Goal: Task Accomplishment & Management: Manage account settings

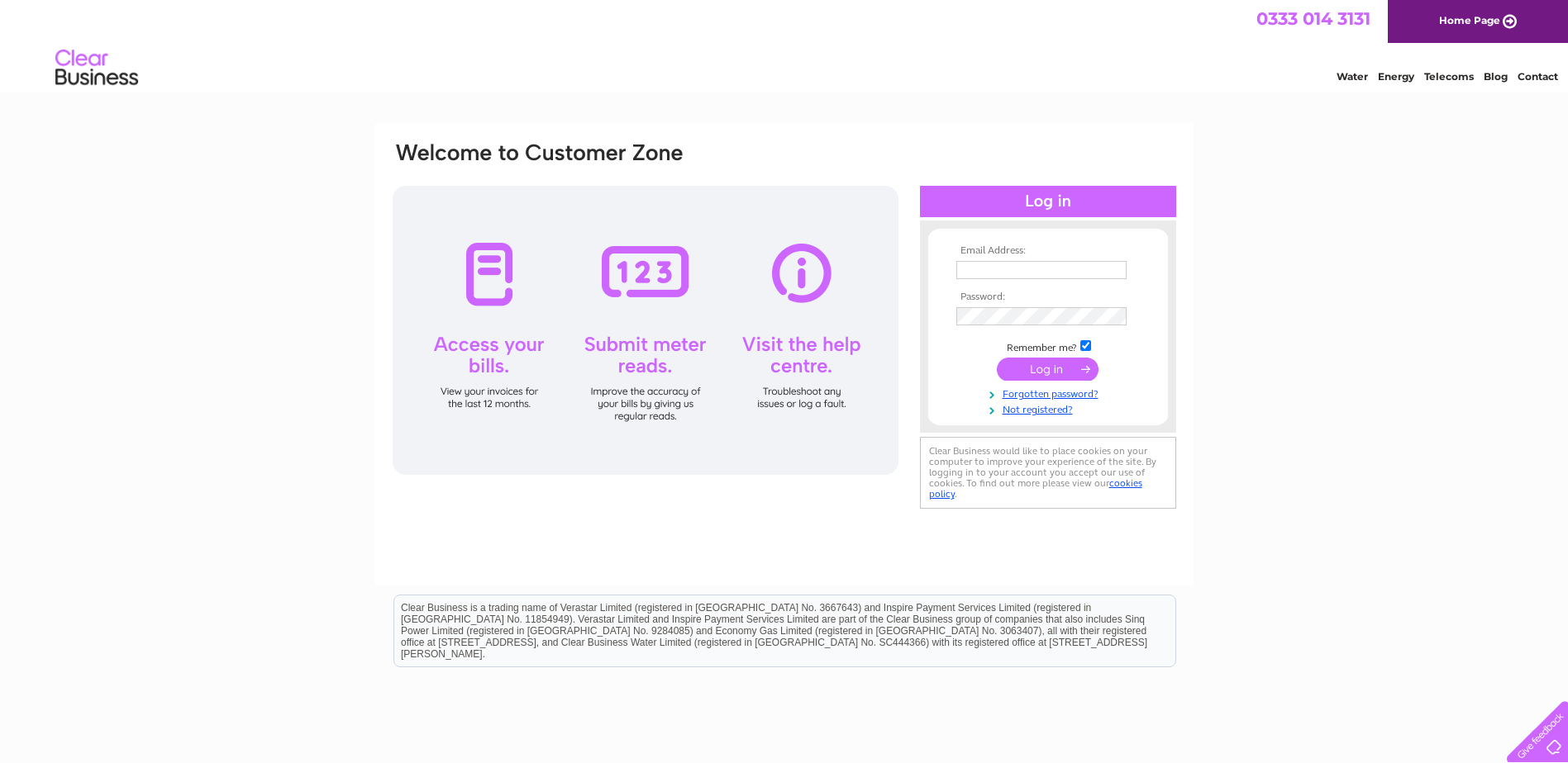
click at [966, 264] on input "text" at bounding box center [1040, 270] width 170 height 18
type input "thomaslindmclean@gmail.com"
click at [1017, 375] on input "submit" at bounding box center [1047, 369] width 102 height 23
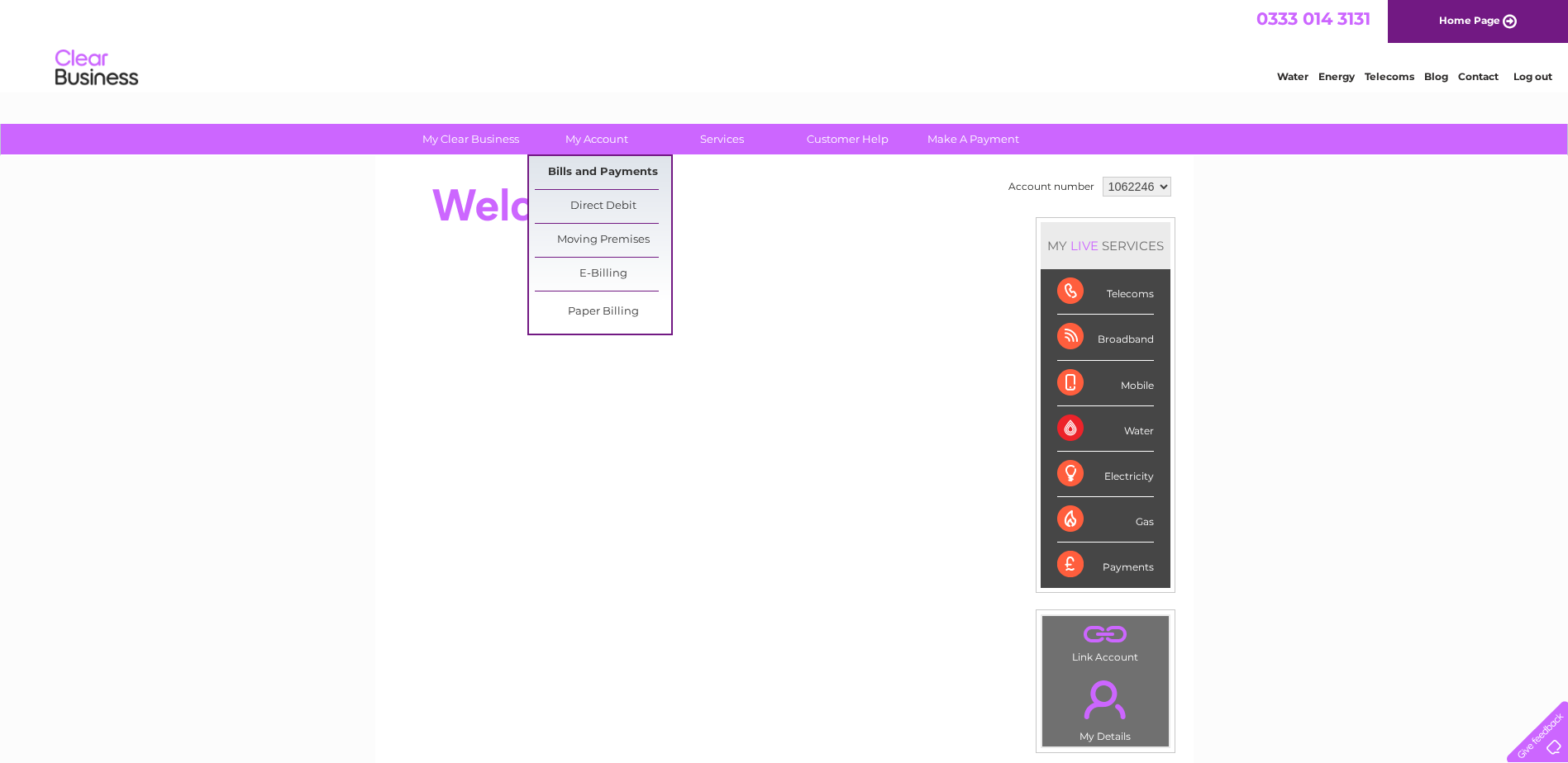
click at [589, 173] on link "Bills and Payments" at bounding box center [603, 173] width 137 height 33
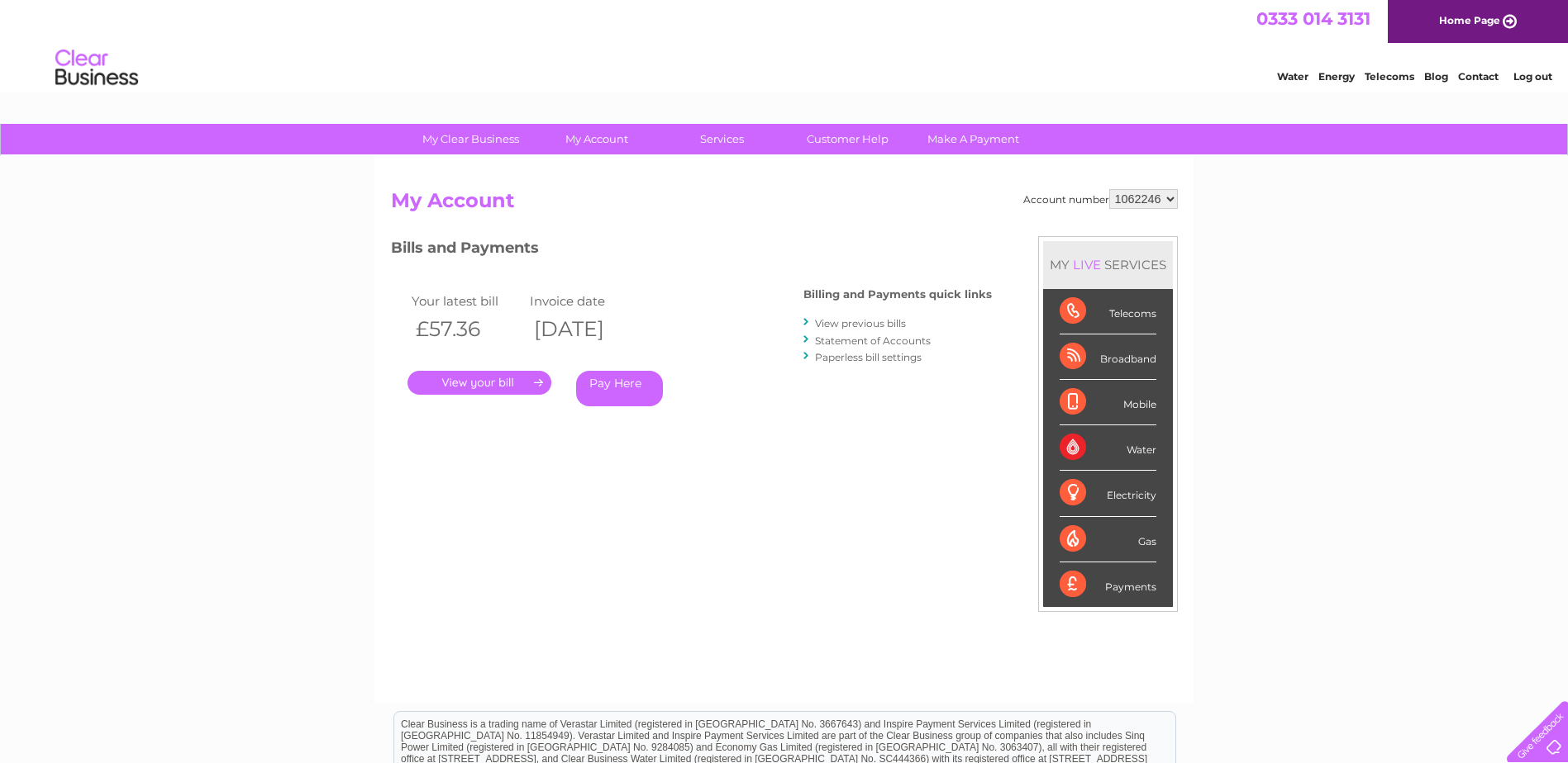
click at [496, 386] on link "." at bounding box center [479, 383] width 144 height 24
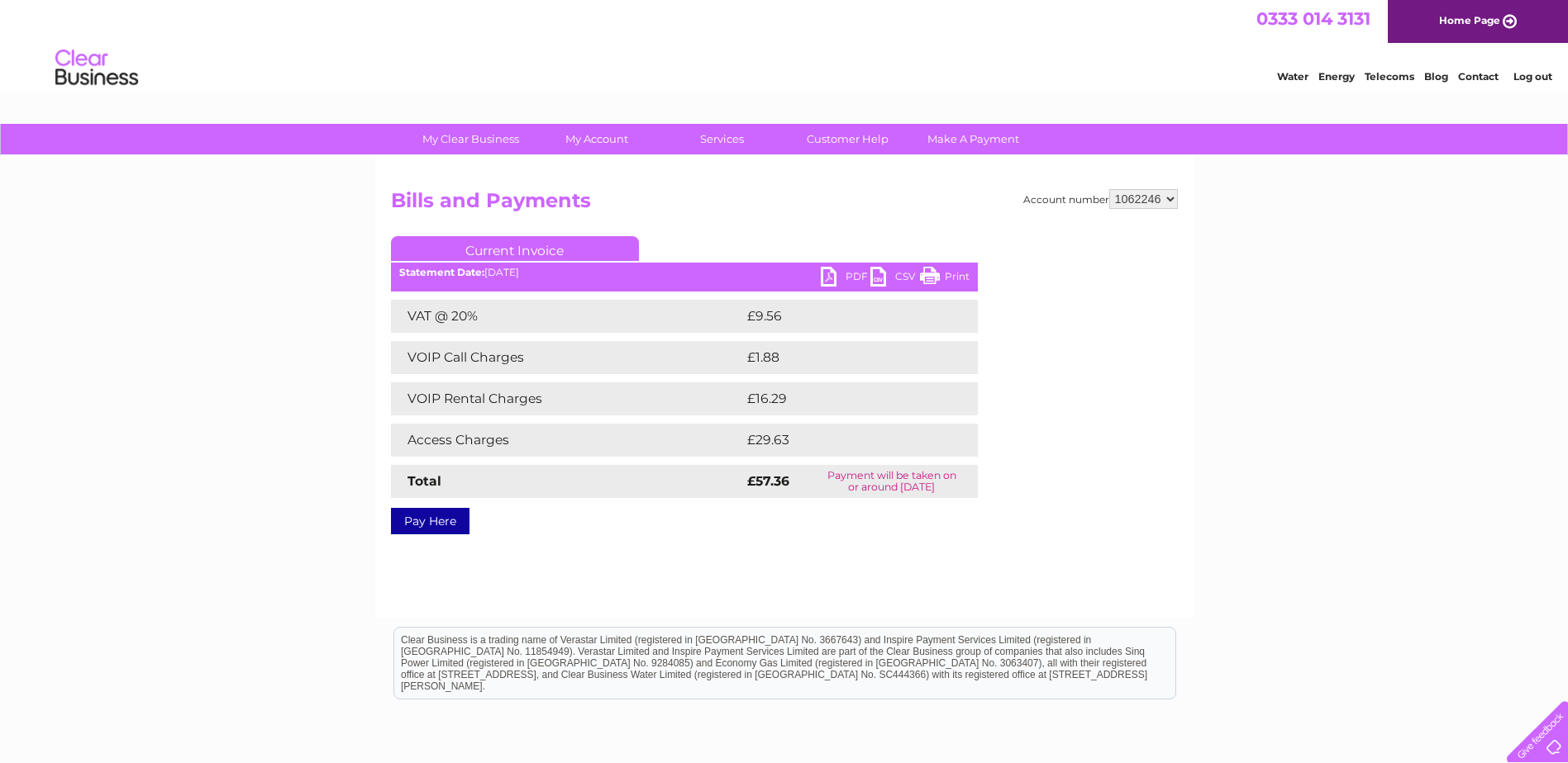
click at [832, 279] on link "PDF" at bounding box center [845, 279] width 49 height 24
